Goal: Task Accomplishment & Management: Complete application form

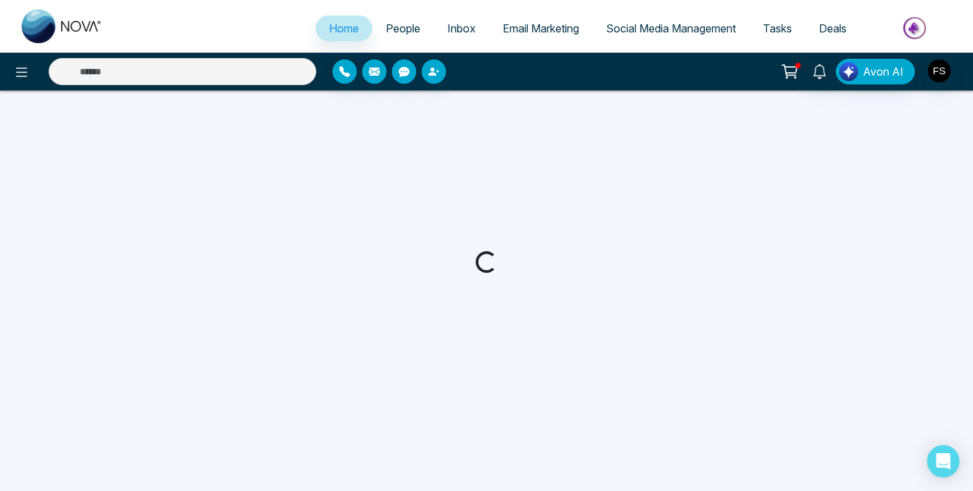
select select "*"
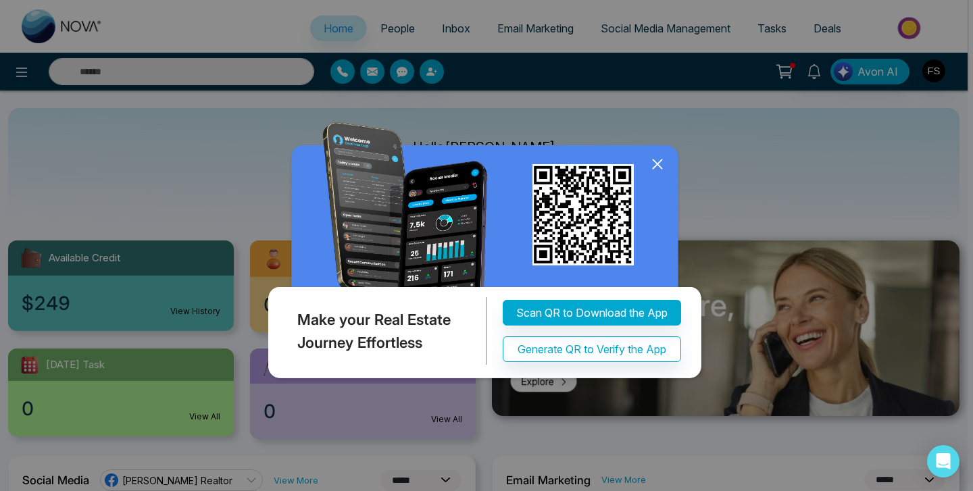
click at [656, 163] on icon at bounding box center [656, 163] width 9 height 9
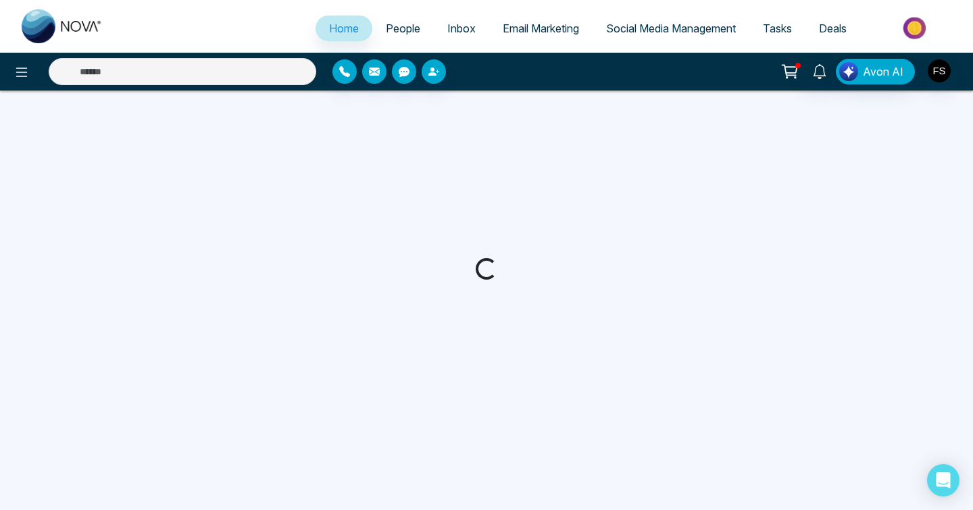
select select "*"
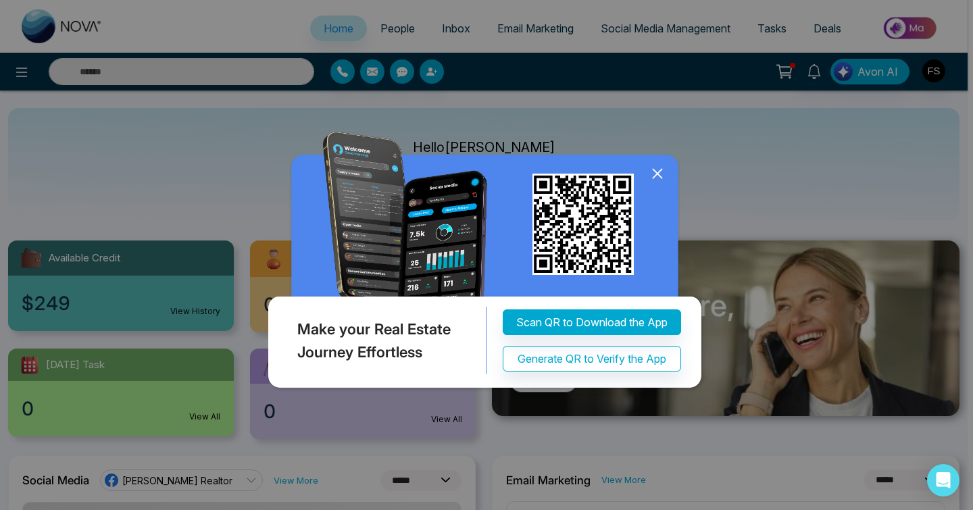
click at [659, 178] on icon at bounding box center [657, 173] width 20 height 20
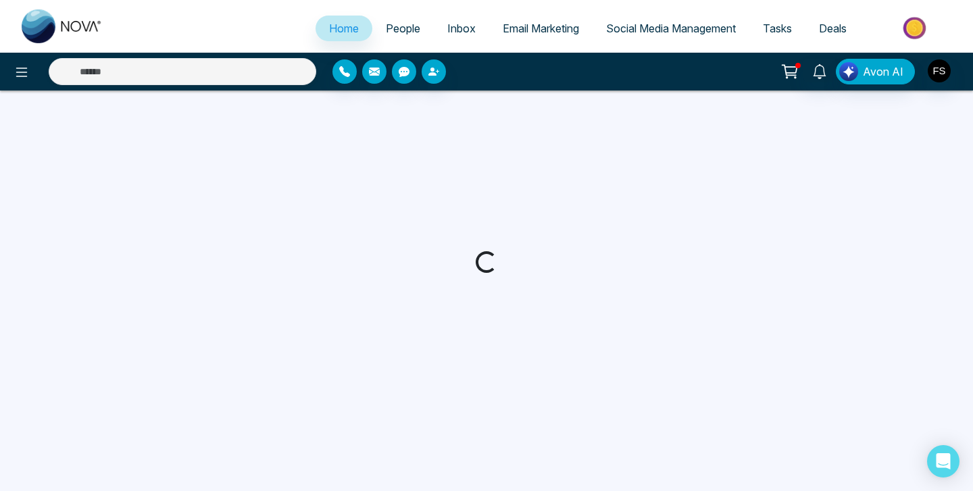
select select "*"
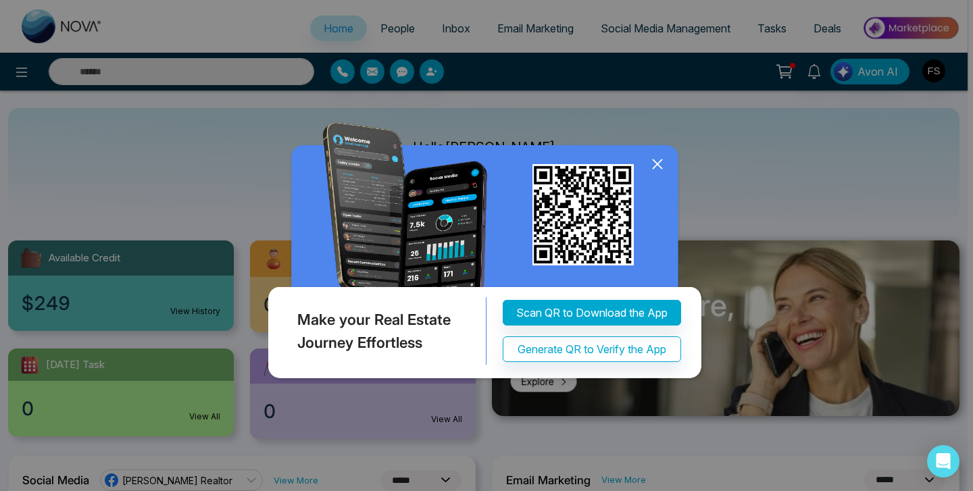
click at [657, 163] on icon at bounding box center [656, 163] width 9 height 9
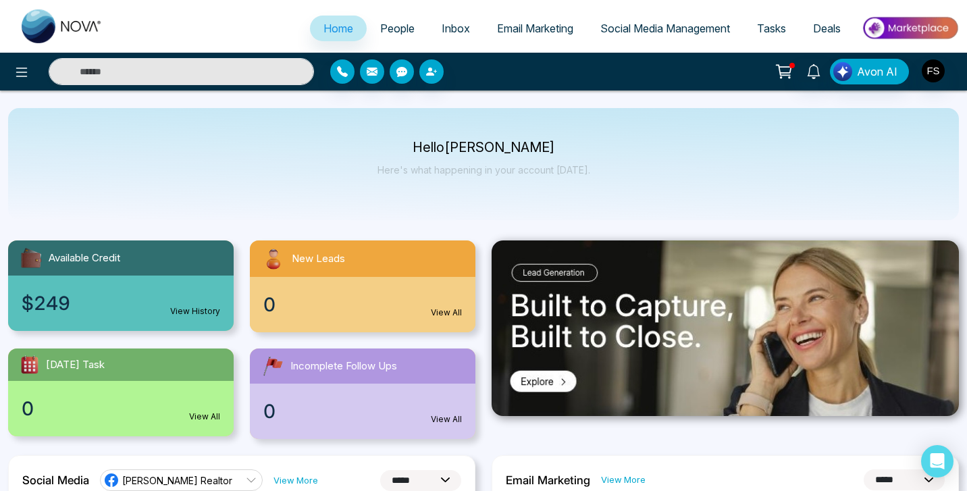
drag, startPoint x: 813, startPoint y: 24, endPoint x: 910, endPoint y: 31, distance: 97.5
click at [911, 31] on img at bounding box center [910, 28] width 98 height 30
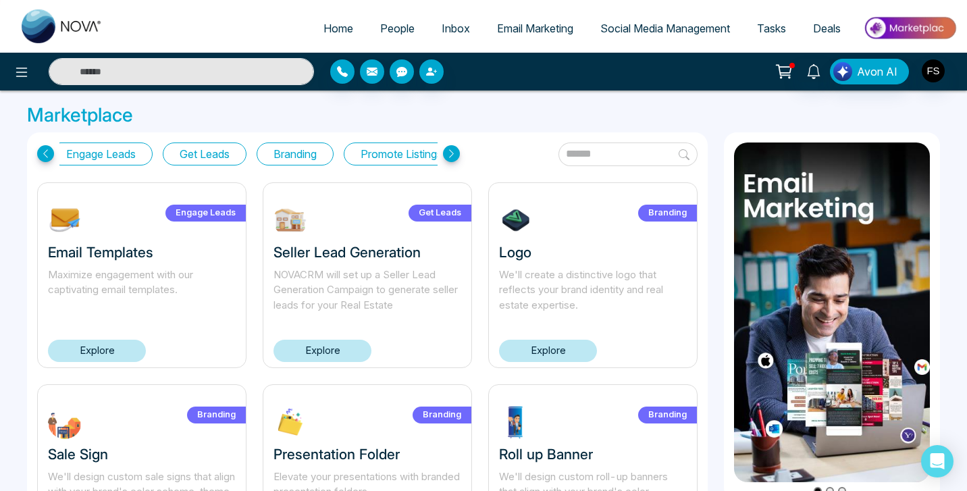
scroll to position [0, 118]
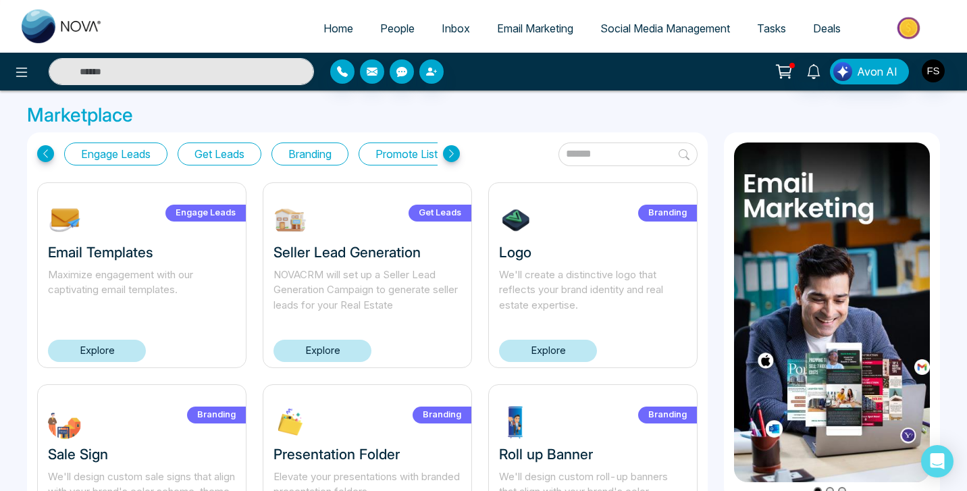
click at [236, 157] on button "Get Leads" at bounding box center [220, 154] width 84 height 23
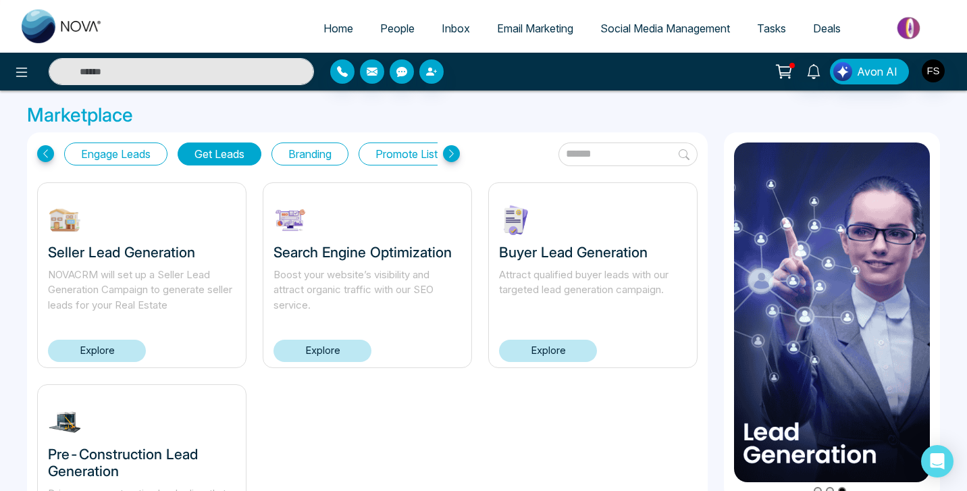
click at [551, 351] on link "Explore" at bounding box center [548, 351] width 98 height 22
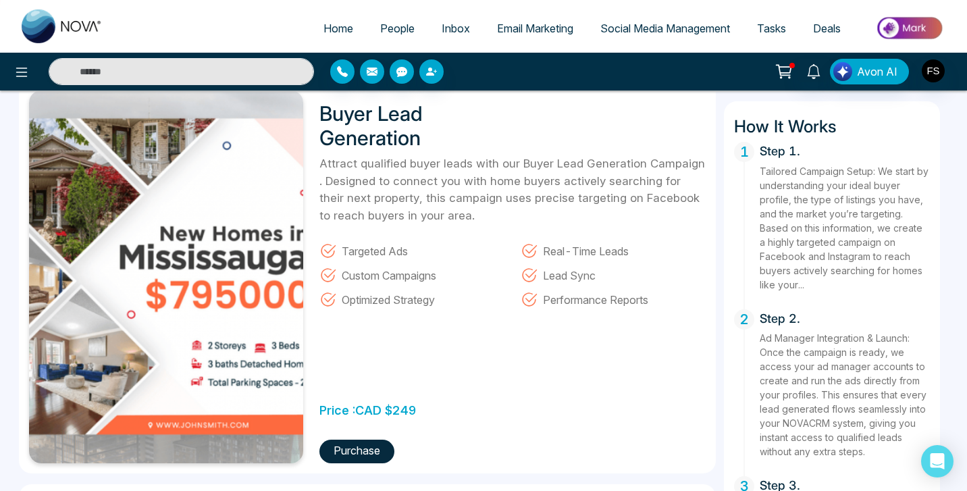
scroll to position [66, 0]
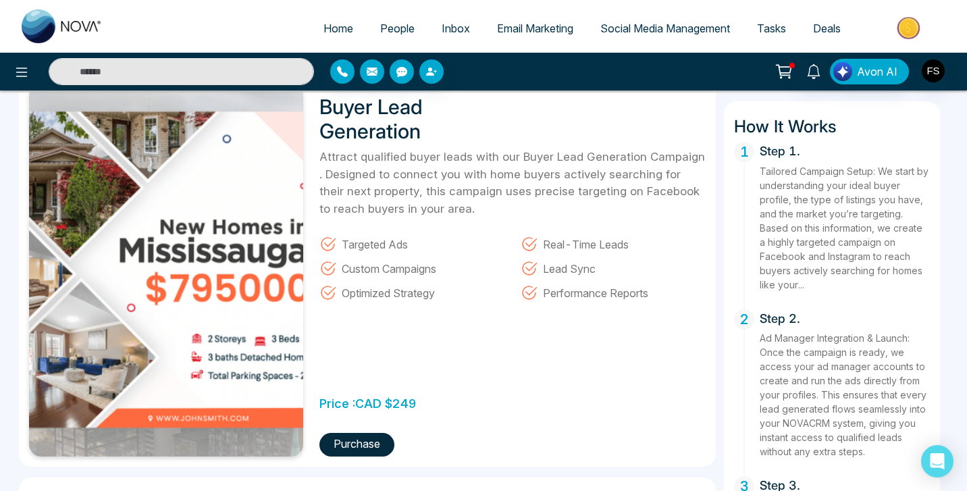
click at [353, 441] on button "Purchase" at bounding box center [356, 445] width 75 height 24
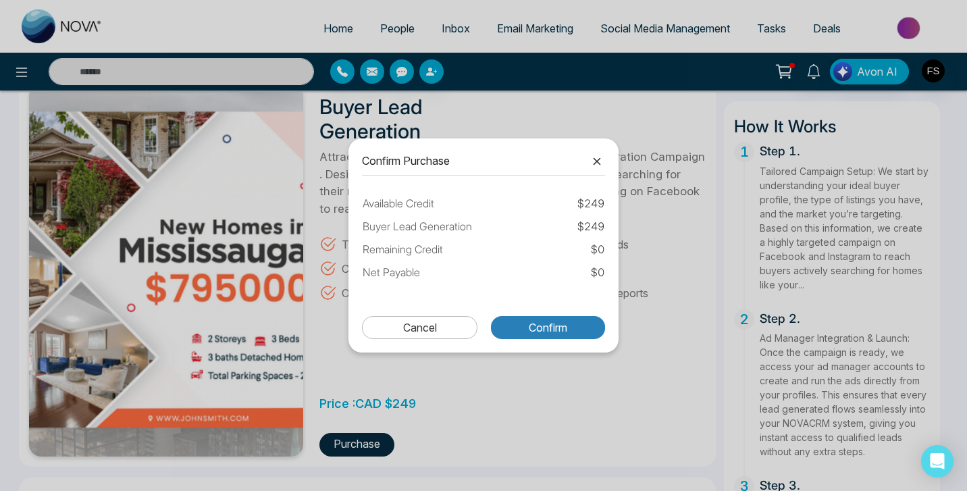
click at [550, 334] on button "Confirm" at bounding box center [548, 327] width 114 height 23
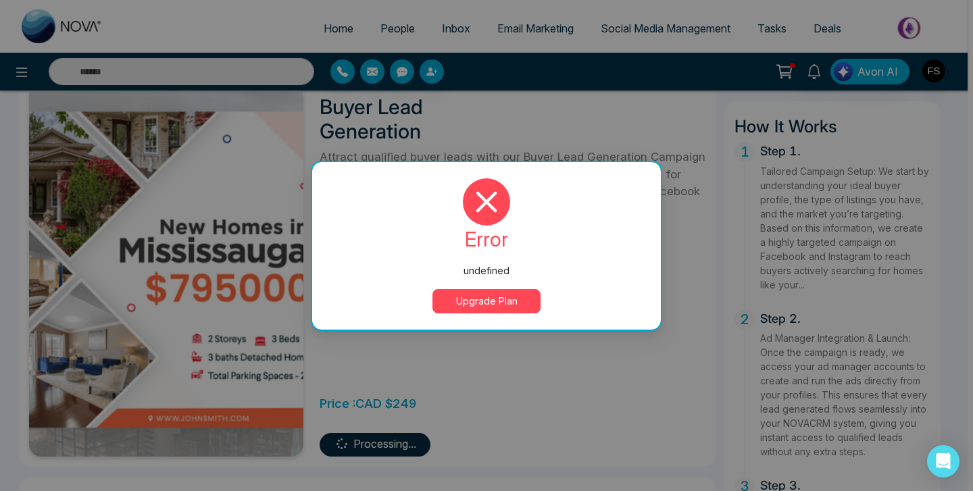
click at [506, 295] on button "Upgrade Plan" at bounding box center [486, 301] width 108 height 24
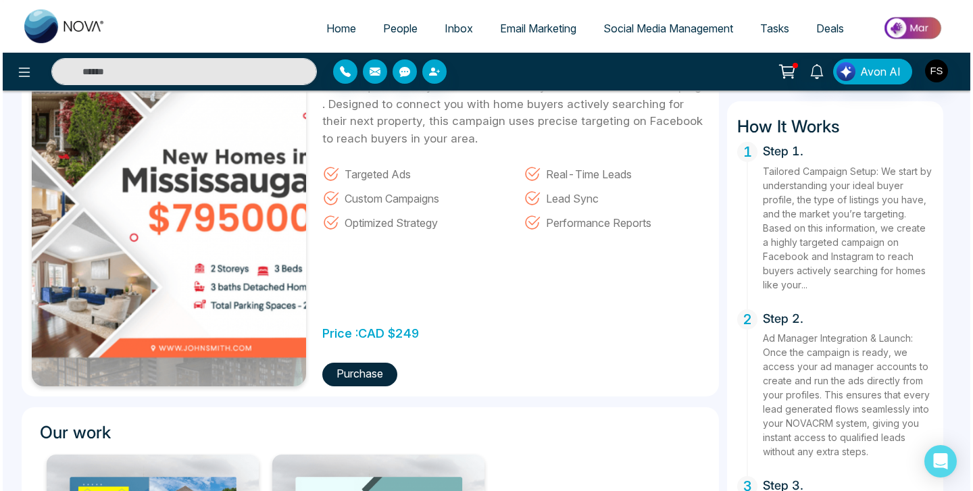
scroll to position [136, 0]
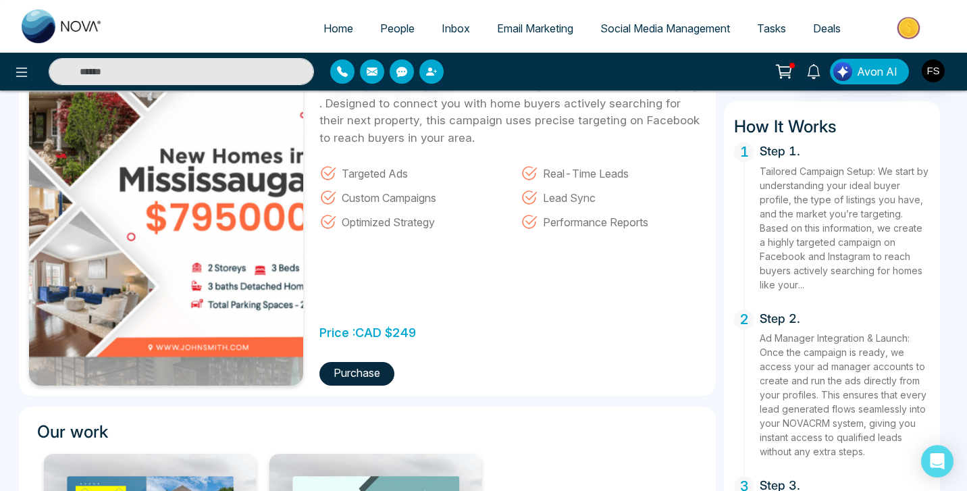
click at [361, 369] on button "Purchase" at bounding box center [356, 374] width 75 height 24
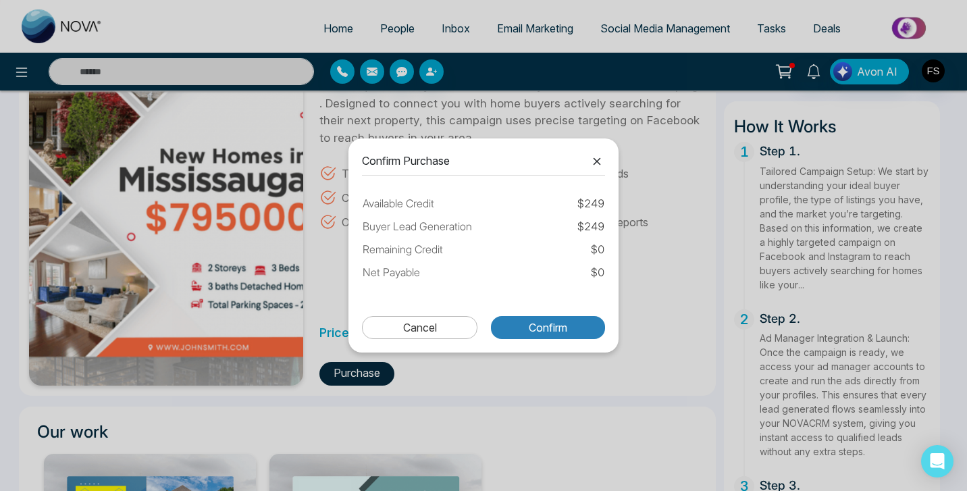
click at [519, 335] on button "Confirm" at bounding box center [548, 327] width 114 height 23
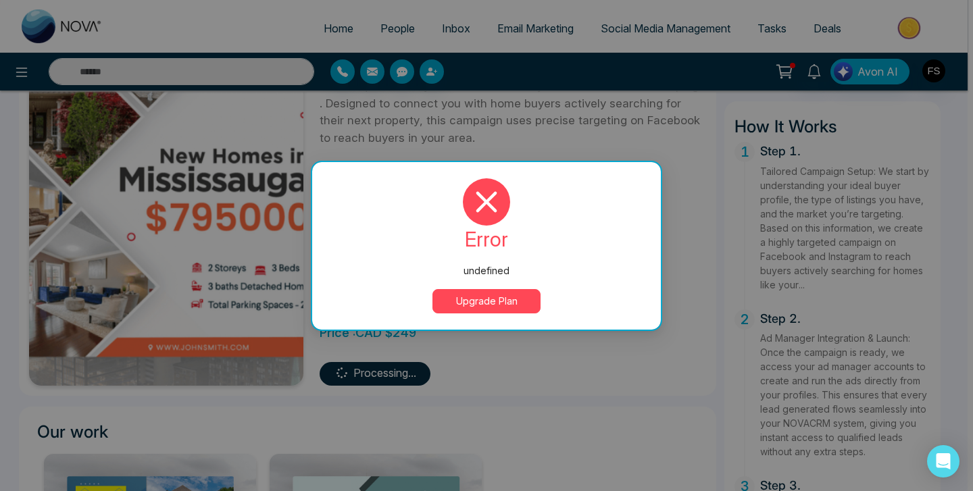
click at [480, 301] on button "Upgrade Plan" at bounding box center [486, 301] width 108 height 24
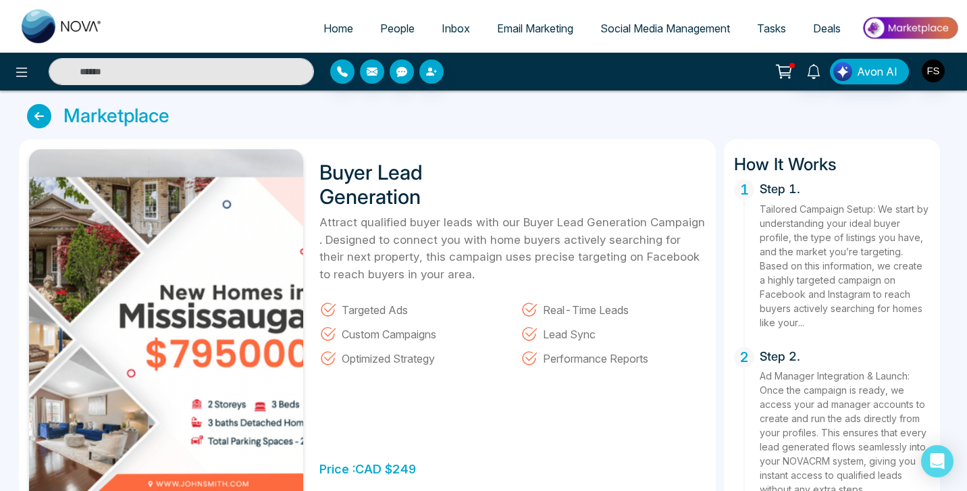
click at [396, 31] on span "People" at bounding box center [397, 29] width 34 height 14
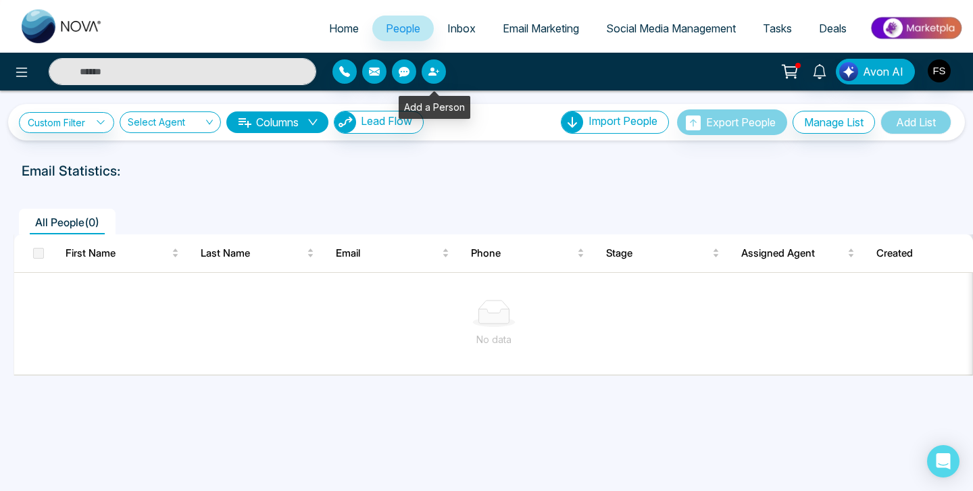
click at [437, 72] on icon "button" at bounding box center [437, 71] width 3 height 3
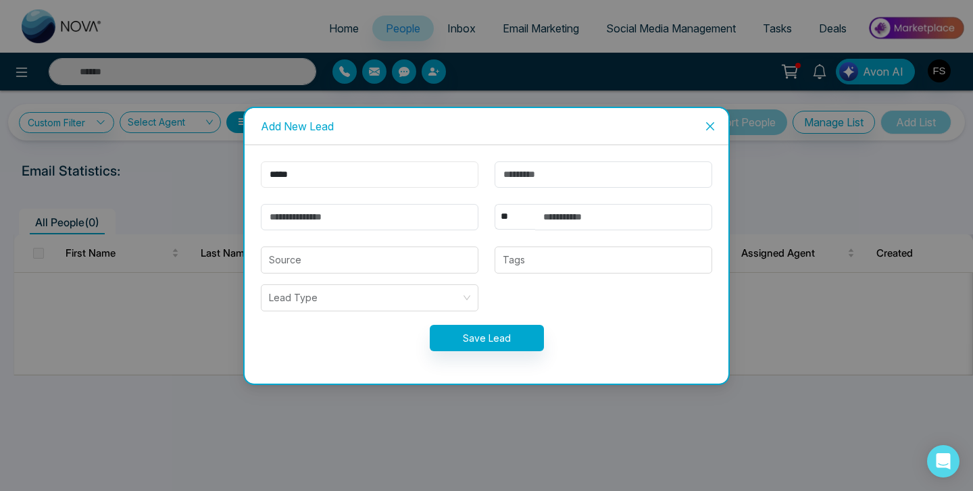
type input "*****"
type input "*"
click at [403, 224] on input "email" at bounding box center [369, 217] width 217 height 26
type input "**********"
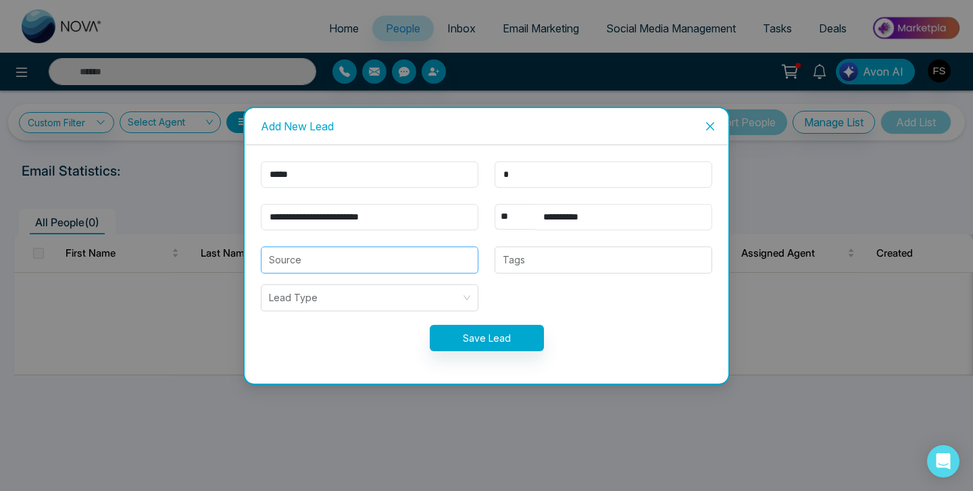
type input "**********"
click at [465, 267] on input "search" at bounding box center [369, 260] width 201 height 26
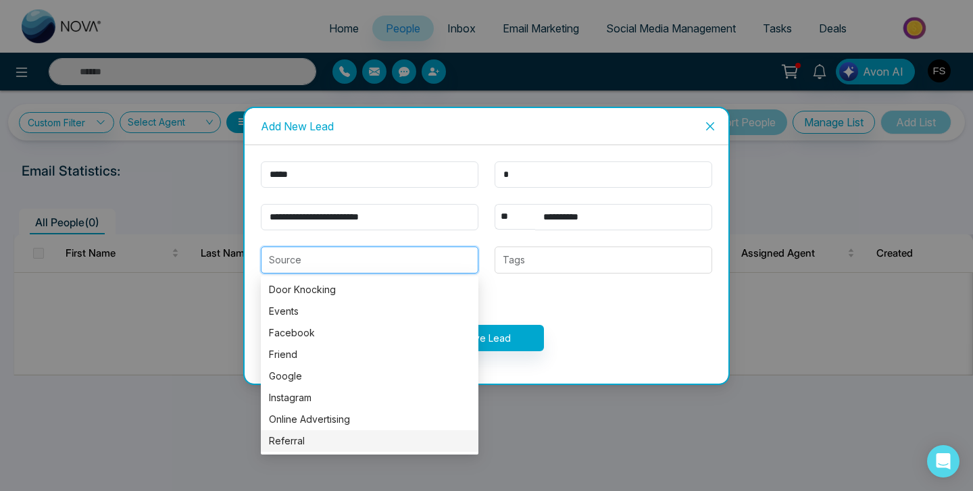
click at [318, 443] on div "Referral" at bounding box center [369, 441] width 201 height 15
type input "********"
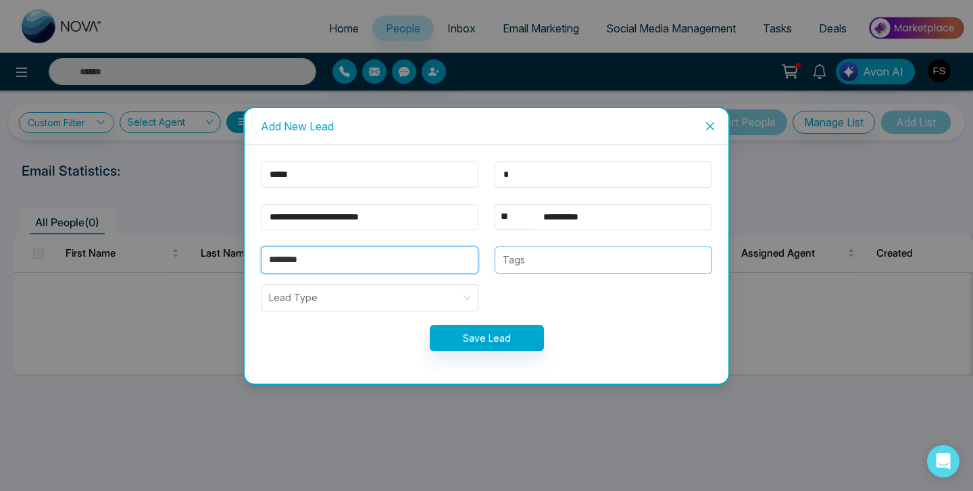
click at [537, 265] on div at bounding box center [602, 260] width 209 height 16
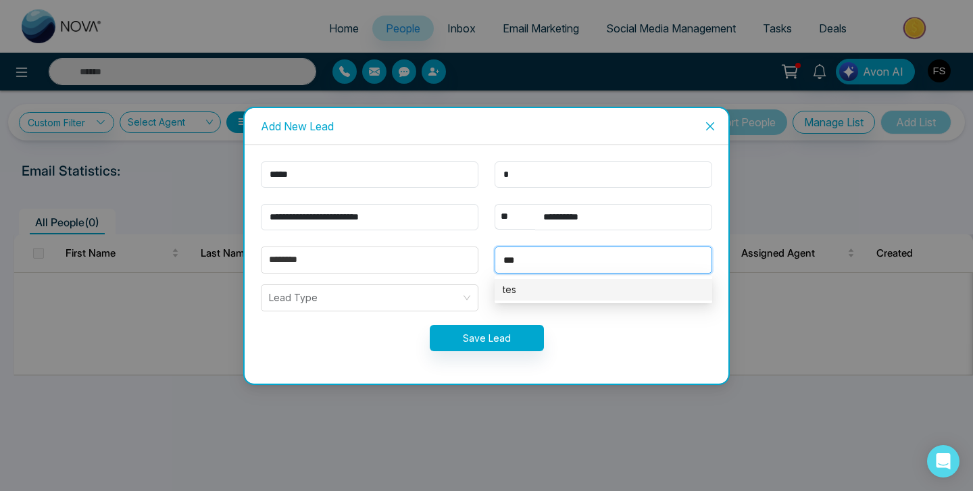
type input "****"
click at [569, 289] on div "test" at bounding box center [603, 289] width 201 height 15
click at [532, 288] on div "test" at bounding box center [599, 289] width 192 height 15
type input "****"
click at [382, 301] on input "search" at bounding box center [365, 298] width 192 height 26
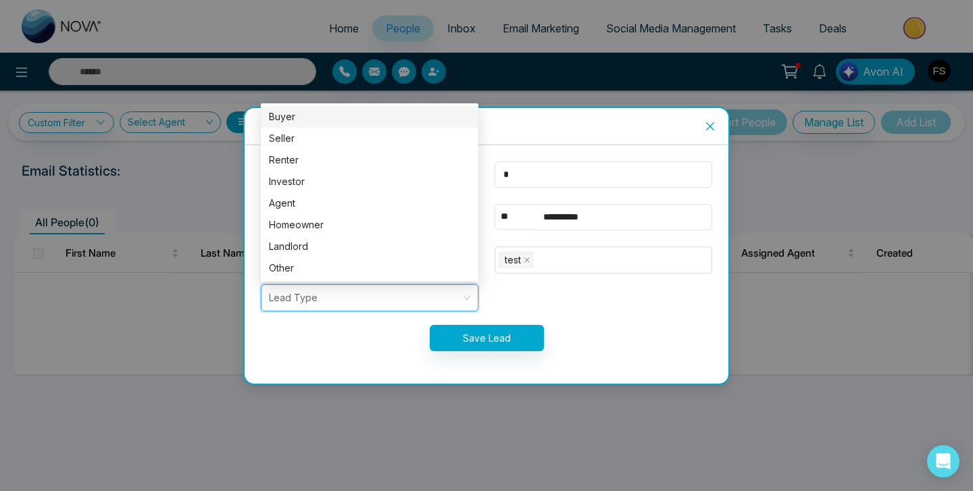
click at [323, 121] on div "Buyer" at bounding box center [369, 116] width 201 height 15
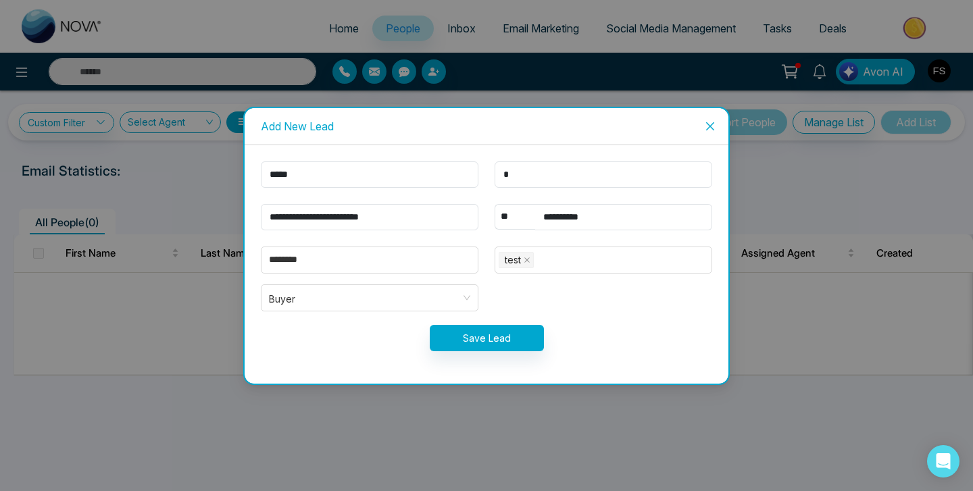
click at [473, 342] on button "Save Lead" at bounding box center [487, 338] width 114 height 26
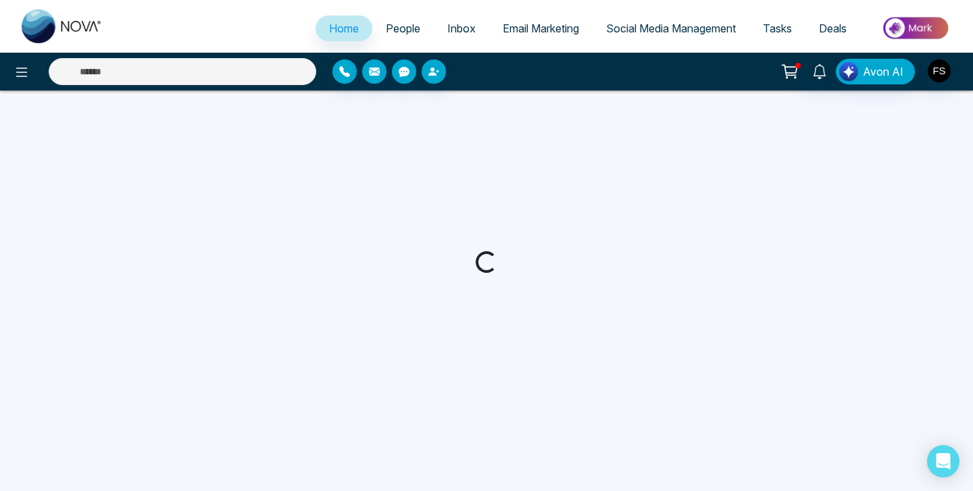
select select "*"
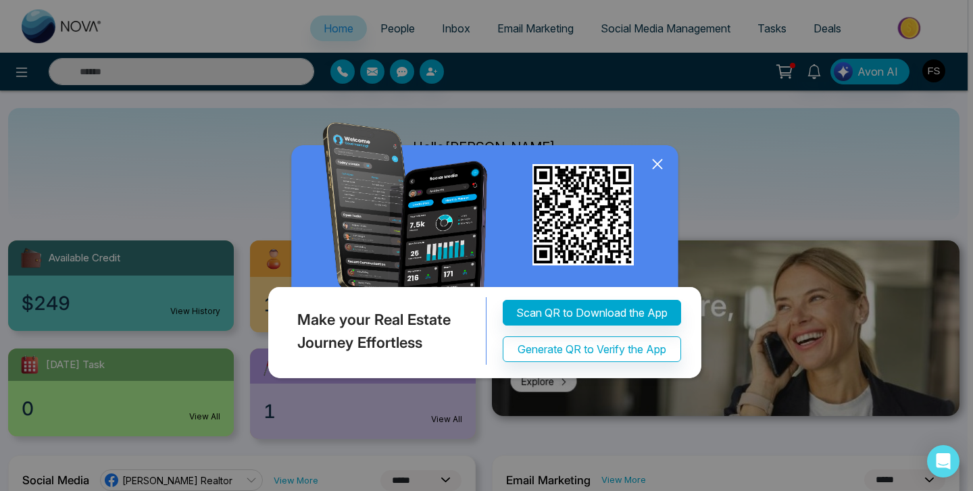
click at [657, 166] on icon at bounding box center [657, 164] width 20 height 20
